Goal: Understand process/instructions

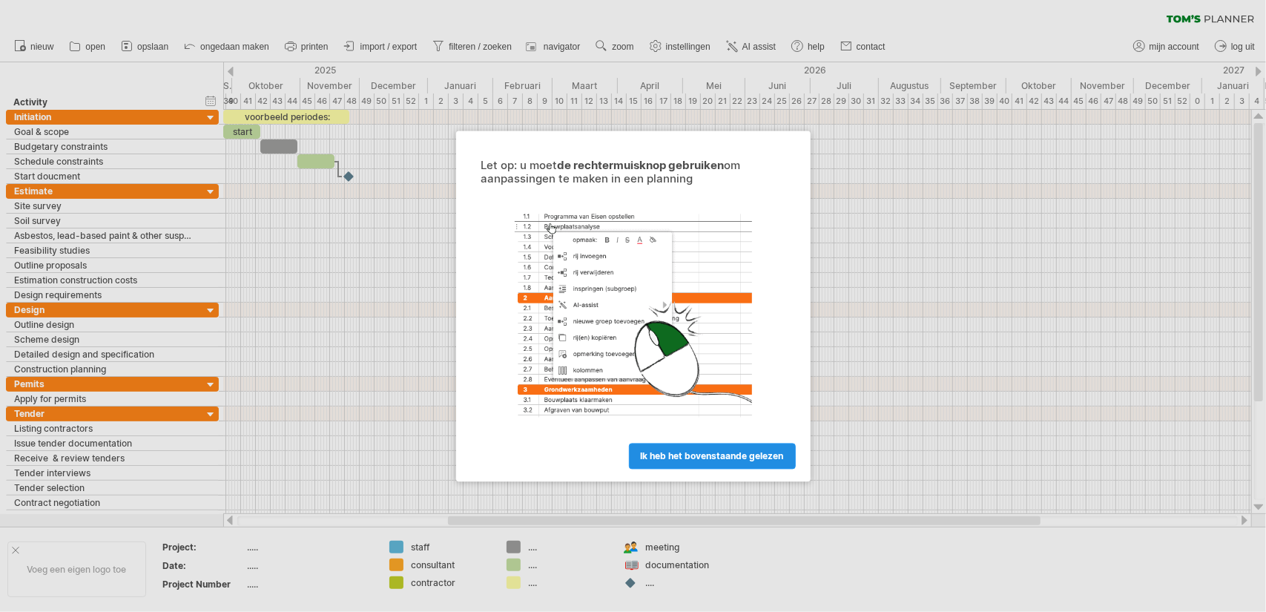
click at [702, 454] on span "ik heb het bovenstaande gelezen" at bounding box center [712, 455] width 143 height 11
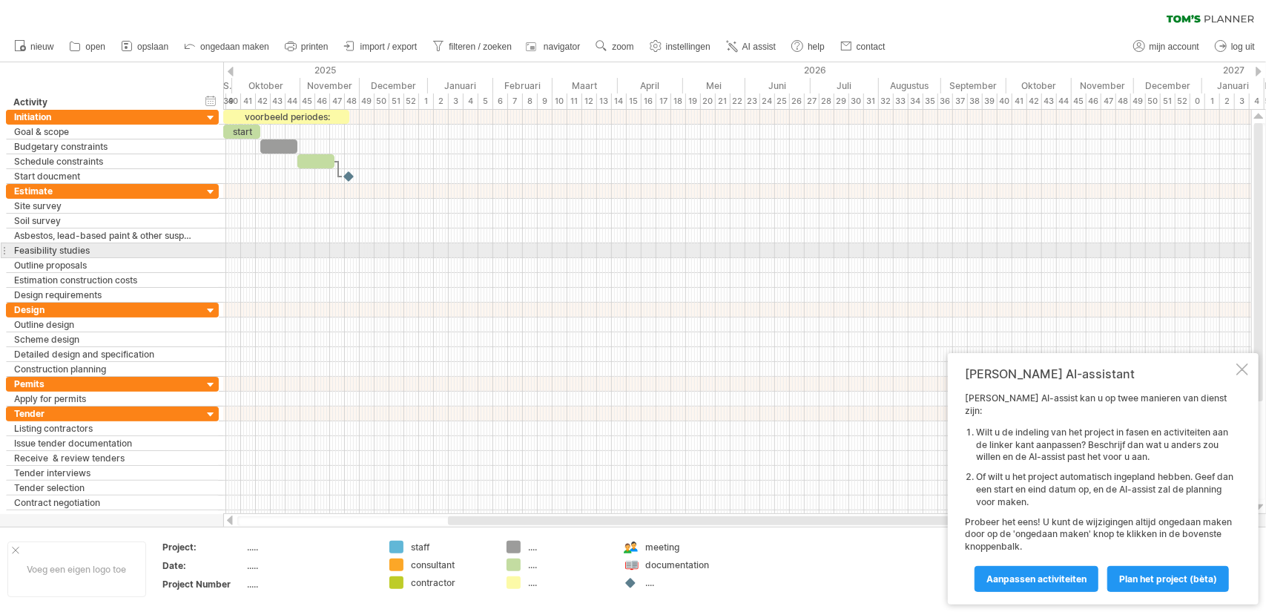
click at [596, 244] on div at bounding box center [737, 250] width 1028 height 15
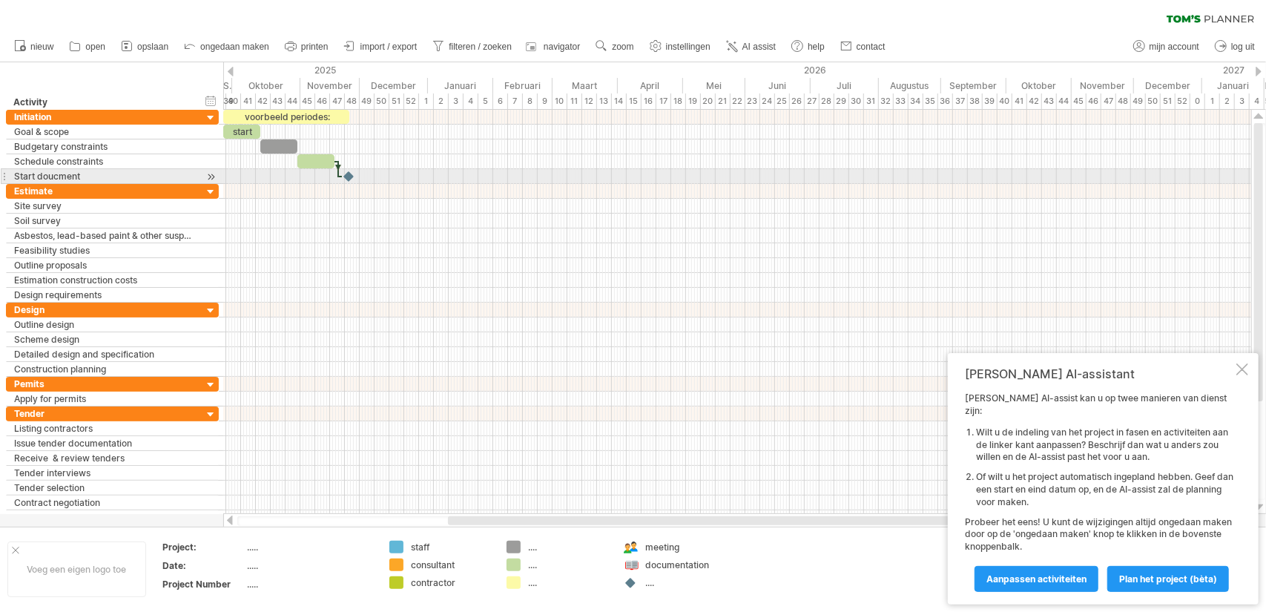
click at [344, 174] on div at bounding box center [349, 176] width 15 height 14
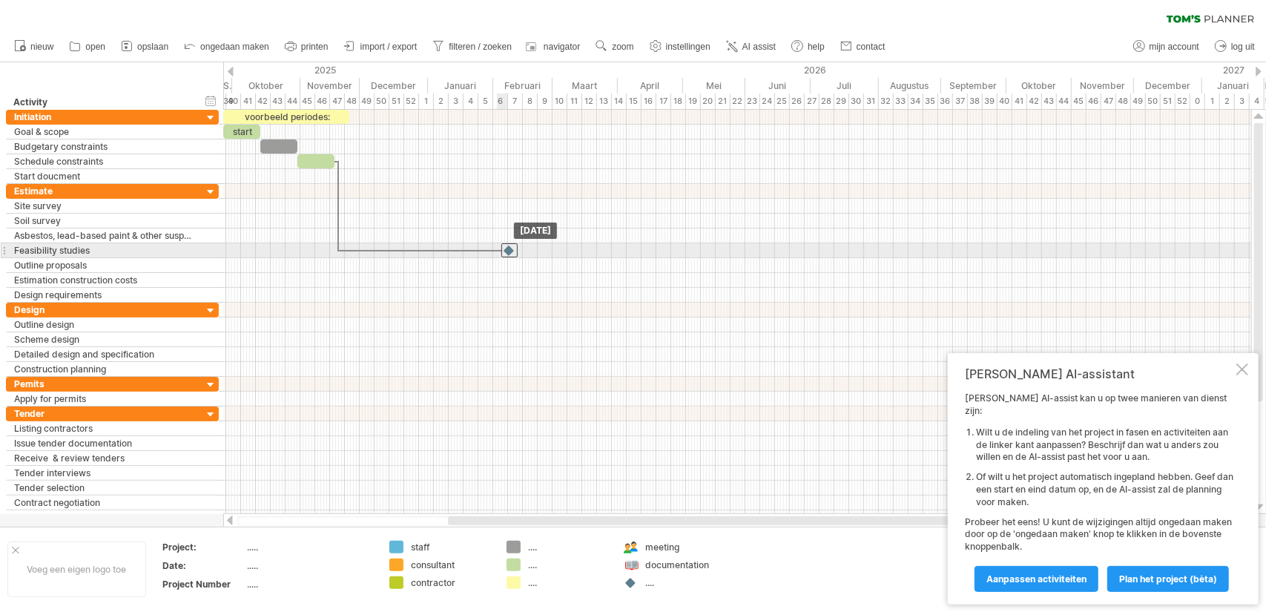
drag, startPoint x: 344, startPoint y: 174, endPoint x: 503, endPoint y: 254, distance: 178.7
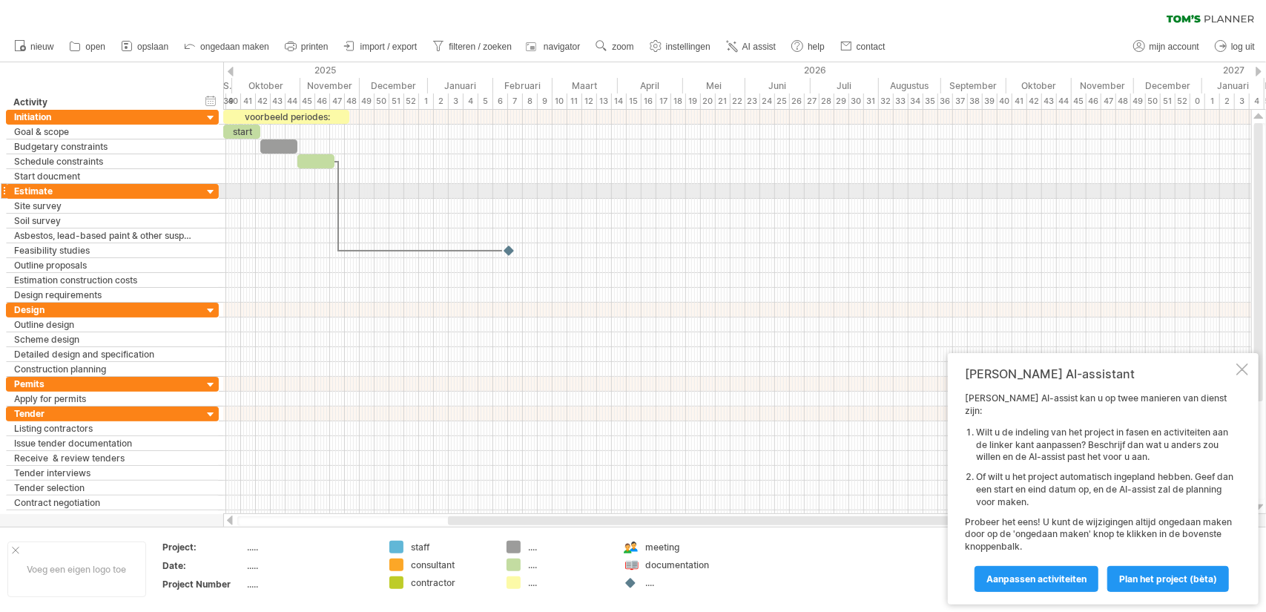
click at [684, 193] on div at bounding box center [737, 191] width 1028 height 15
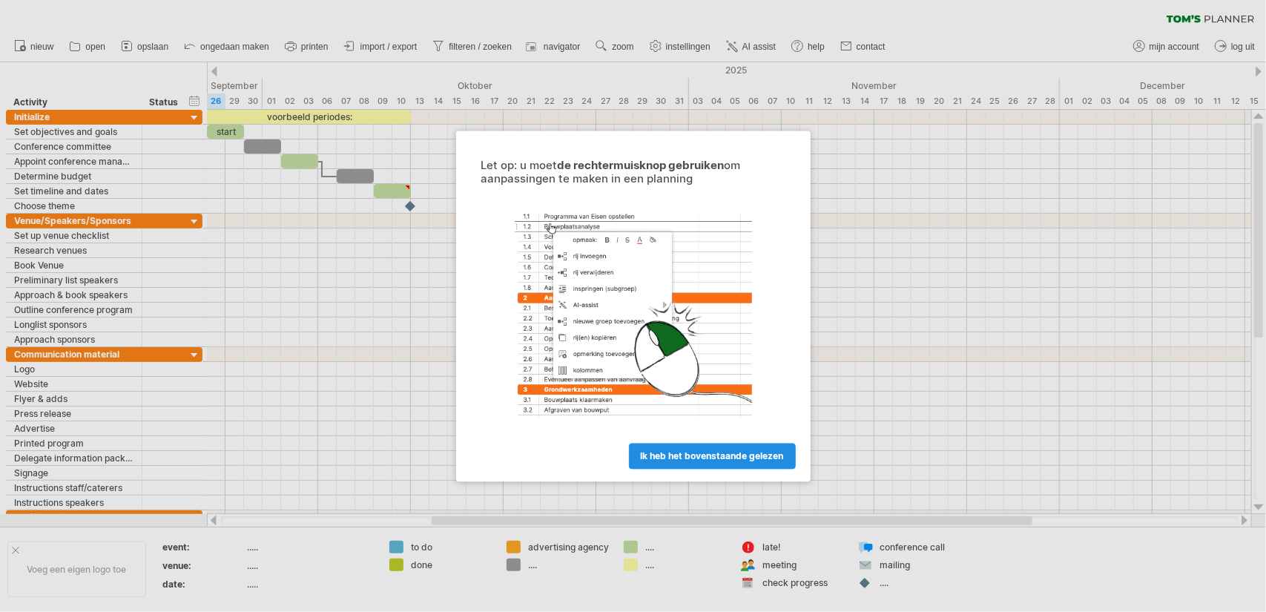
click at [755, 458] on span "ik heb het bovenstaande gelezen" at bounding box center [712, 455] width 143 height 11
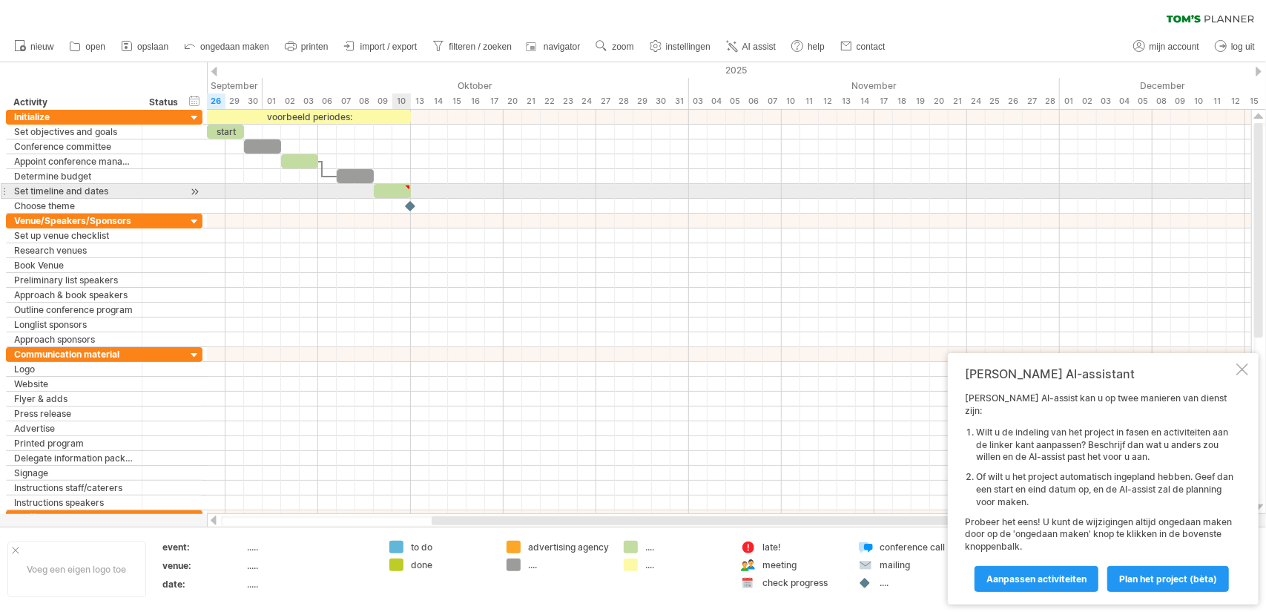
type textarea "**********"
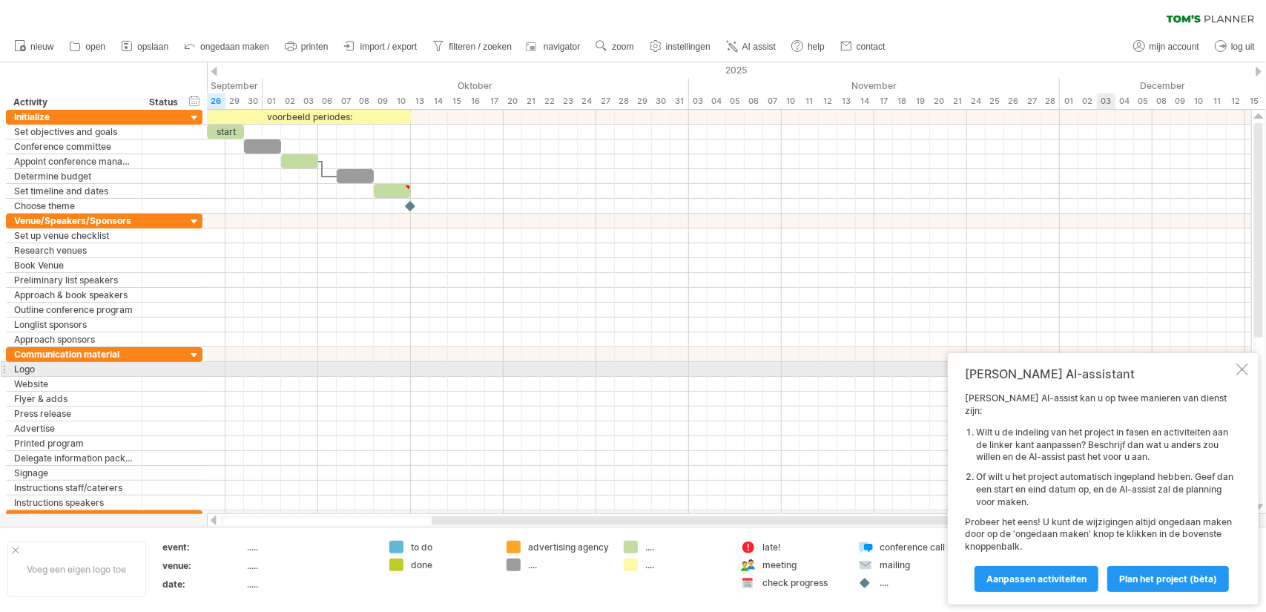
click at [1244, 375] on div at bounding box center [1242, 369] width 12 height 12
